Goal: Transaction & Acquisition: Download file/media

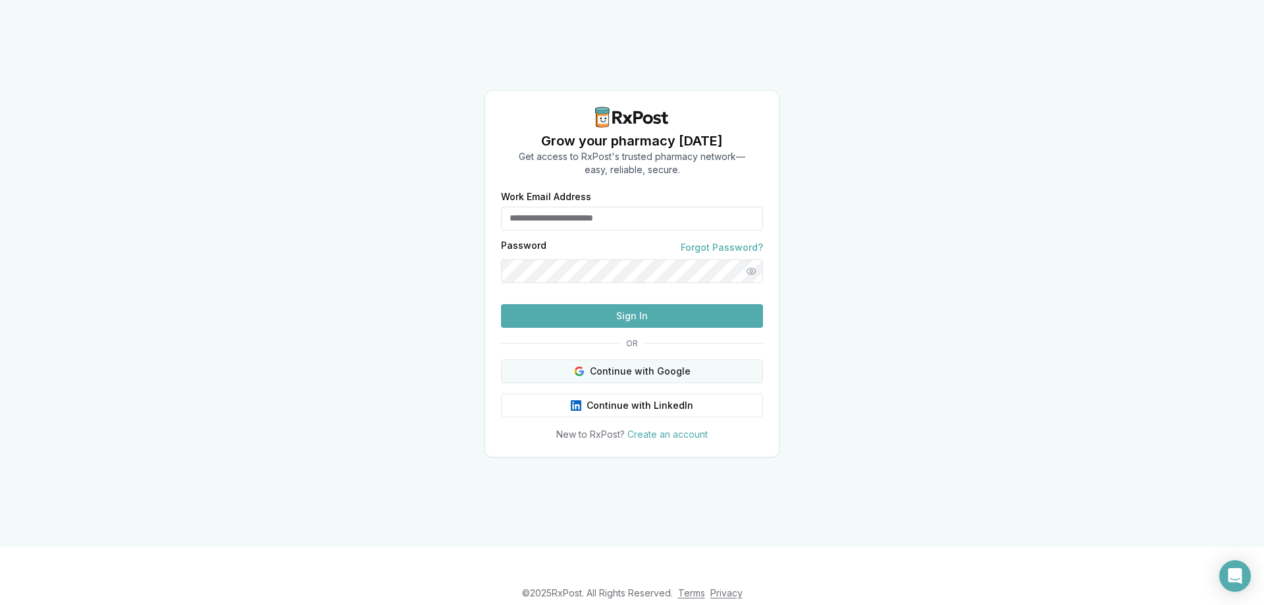
type input "**********"
click at [636, 383] on button "Continue with Google" at bounding box center [632, 372] width 262 height 24
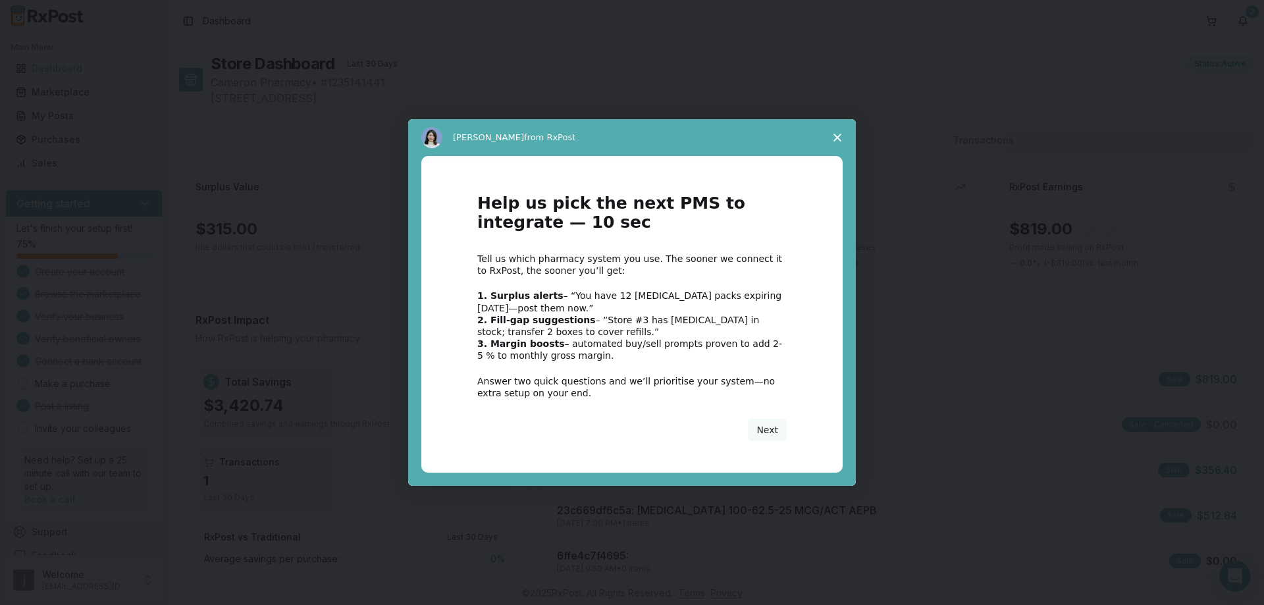
click at [838, 140] on icon "Close survey" at bounding box center [838, 138] width 8 height 8
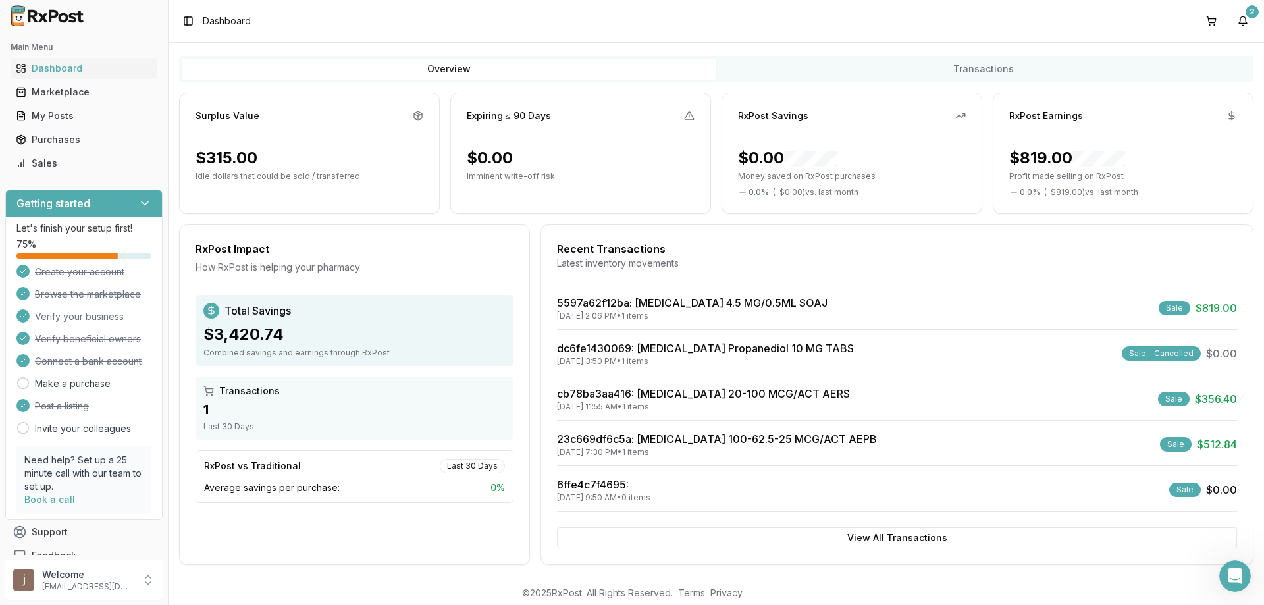
scroll to position [78, 0]
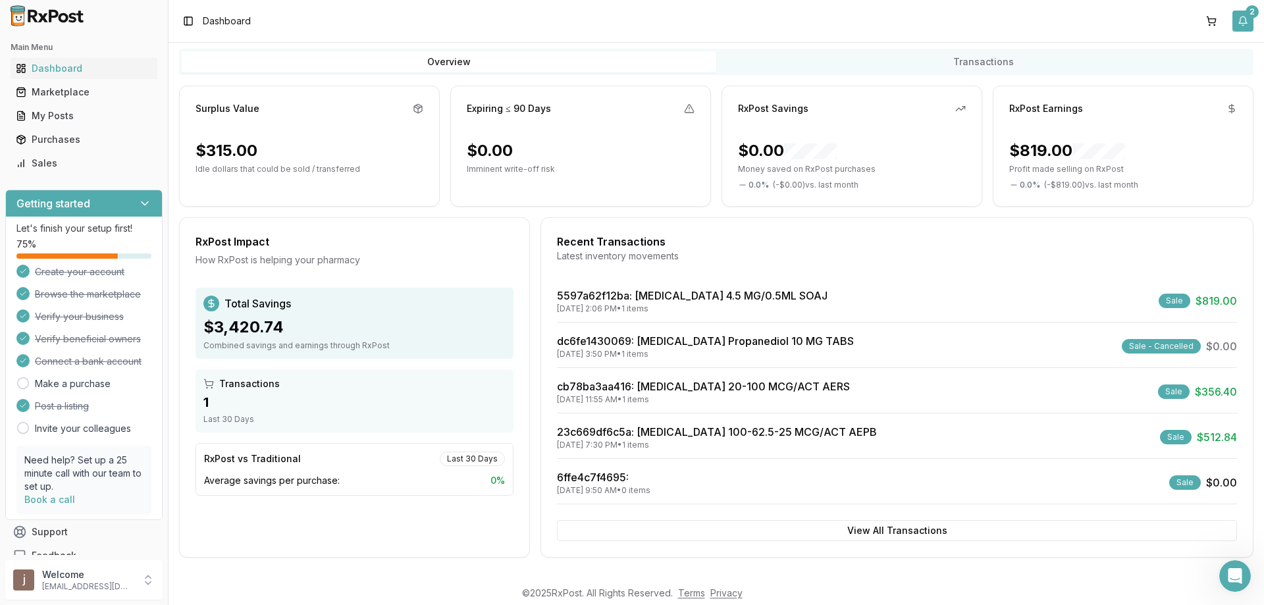
click at [1253, 9] on div "2" at bounding box center [1252, 11] width 13 height 13
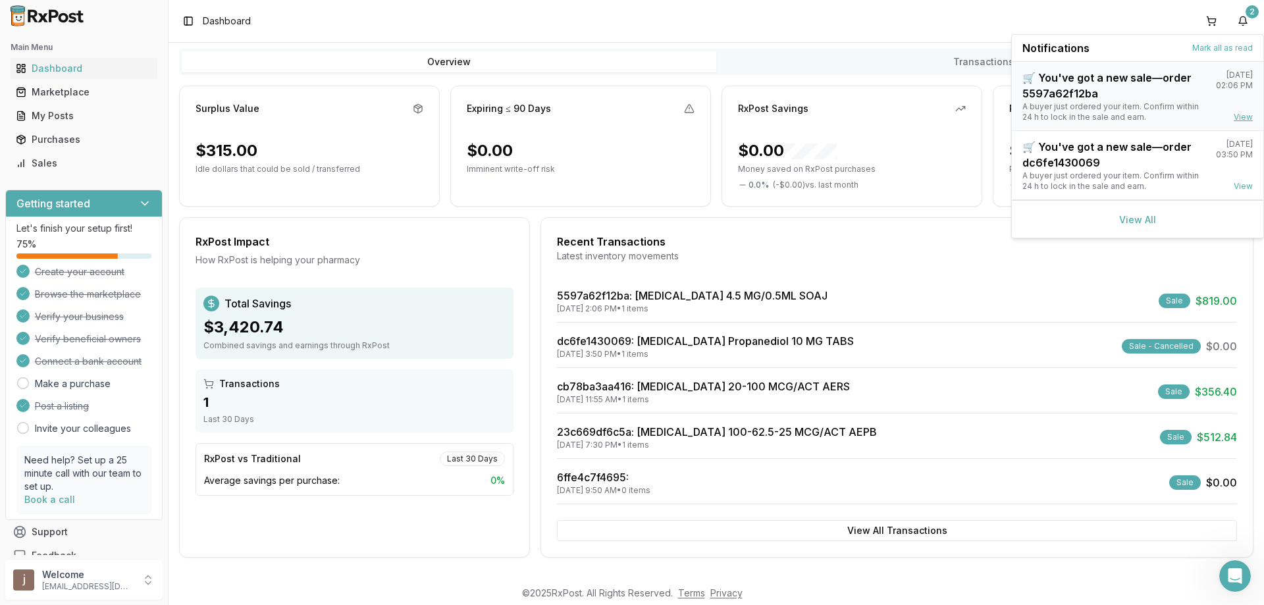
click at [1248, 115] on link "View" at bounding box center [1243, 117] width 19 height 11
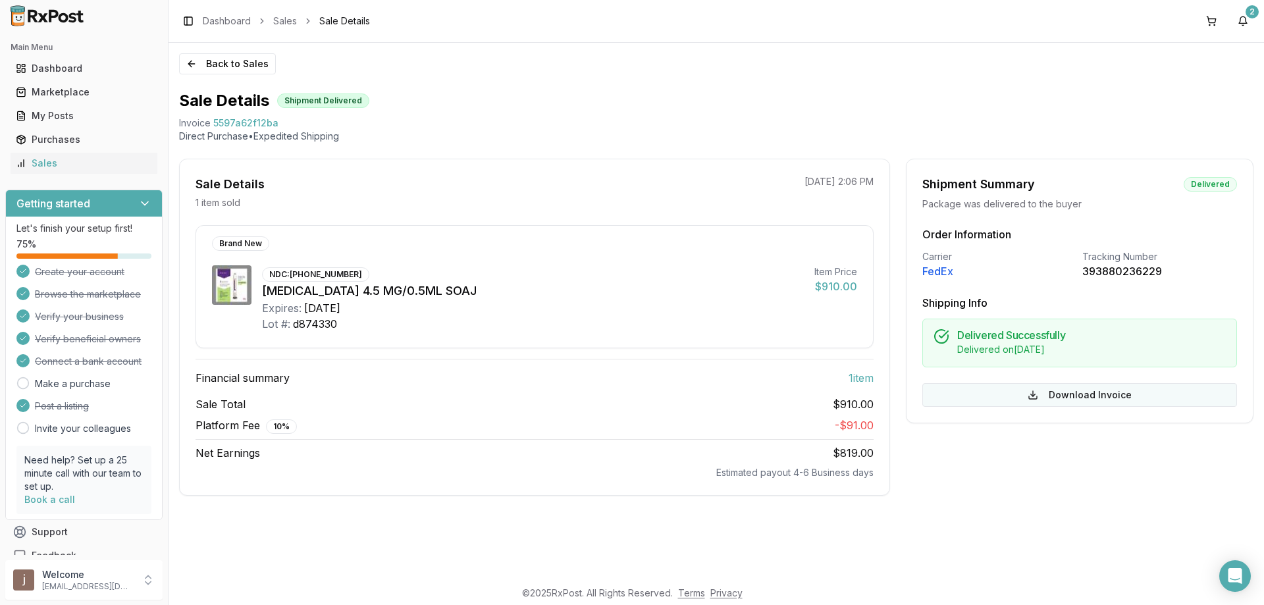
click at [1092, 394] on button "Download Invoice" at bounding box center [1080, 395] width 315 height 24
